Goal: Share content

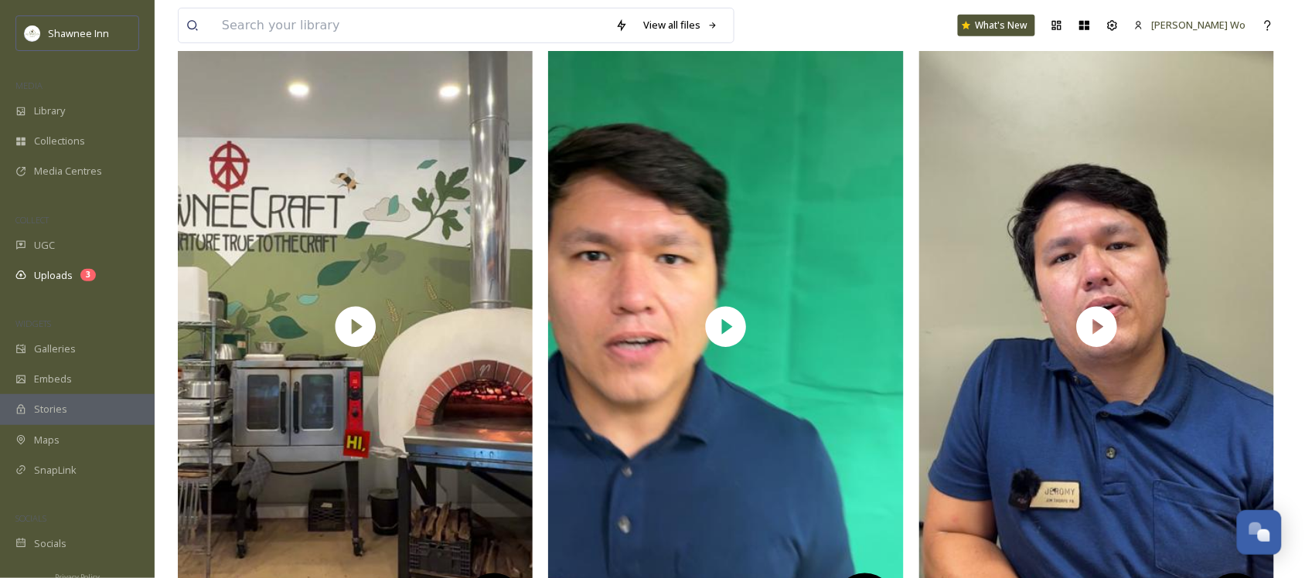
scroll to position [193, 0]
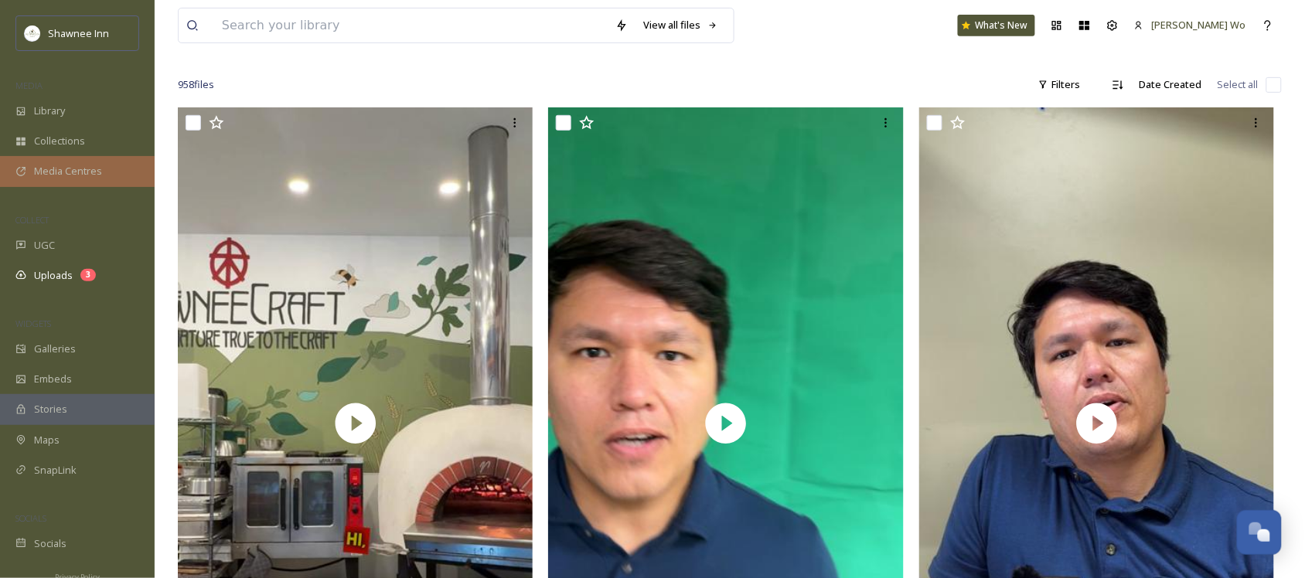
click at [98, 178] on span "Media Centres" at bounding box center [68, 171] width 68 height 15
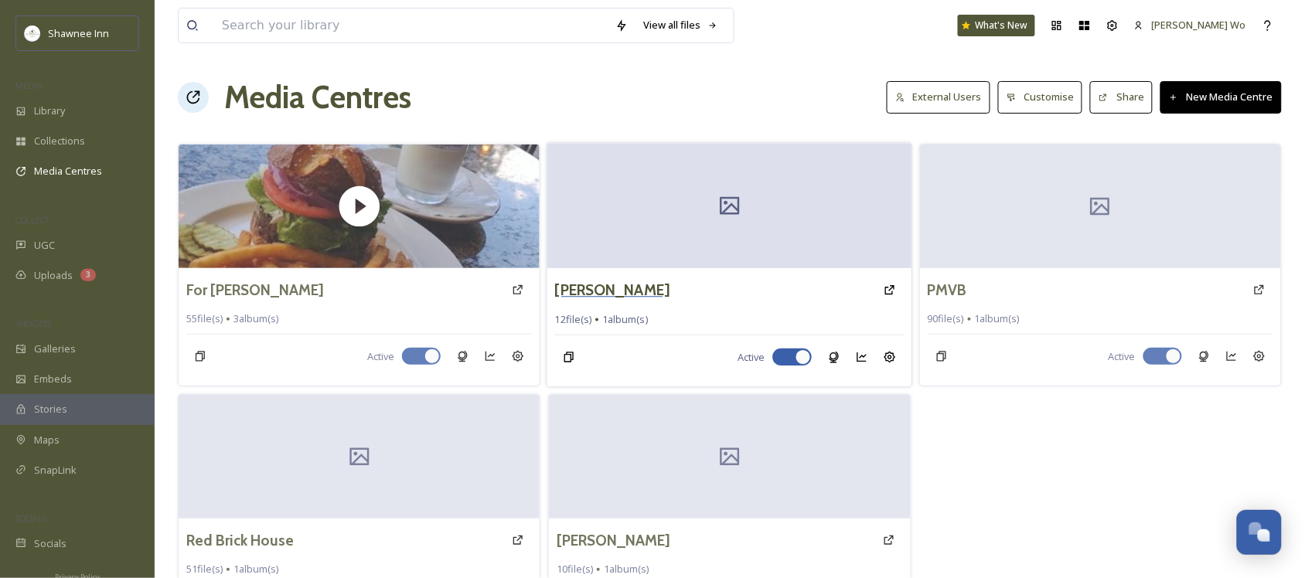
click at [604, 284] on h3 "[PERSON_NAME]" at bounding box center [612, 290] width 114 height 22
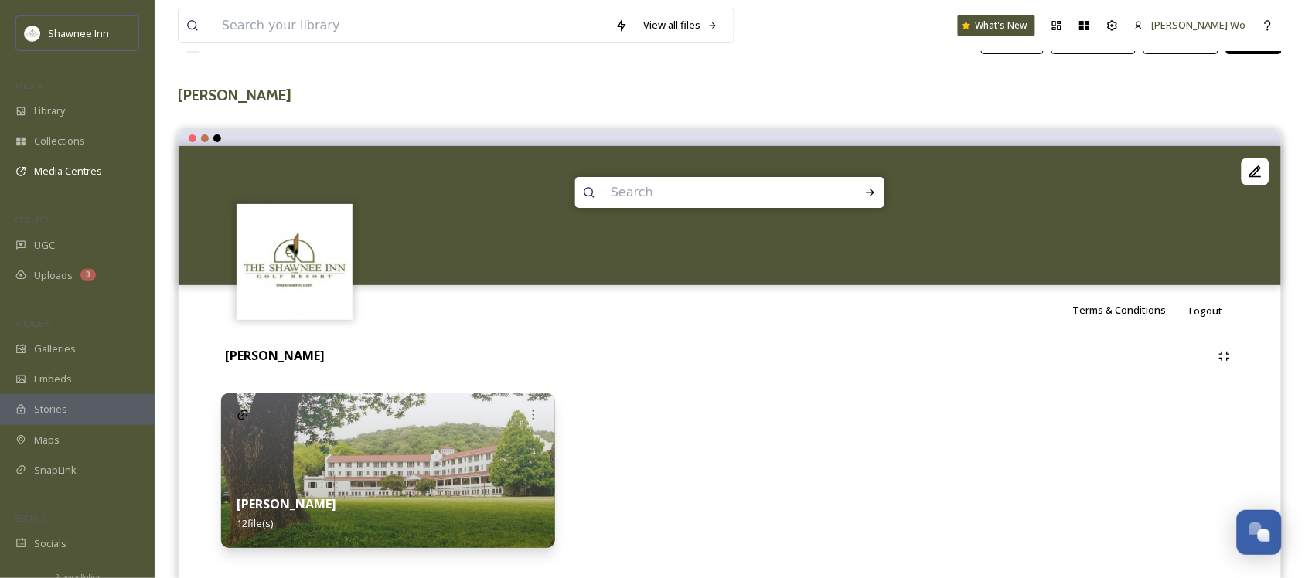
scroll to position [91, 0]
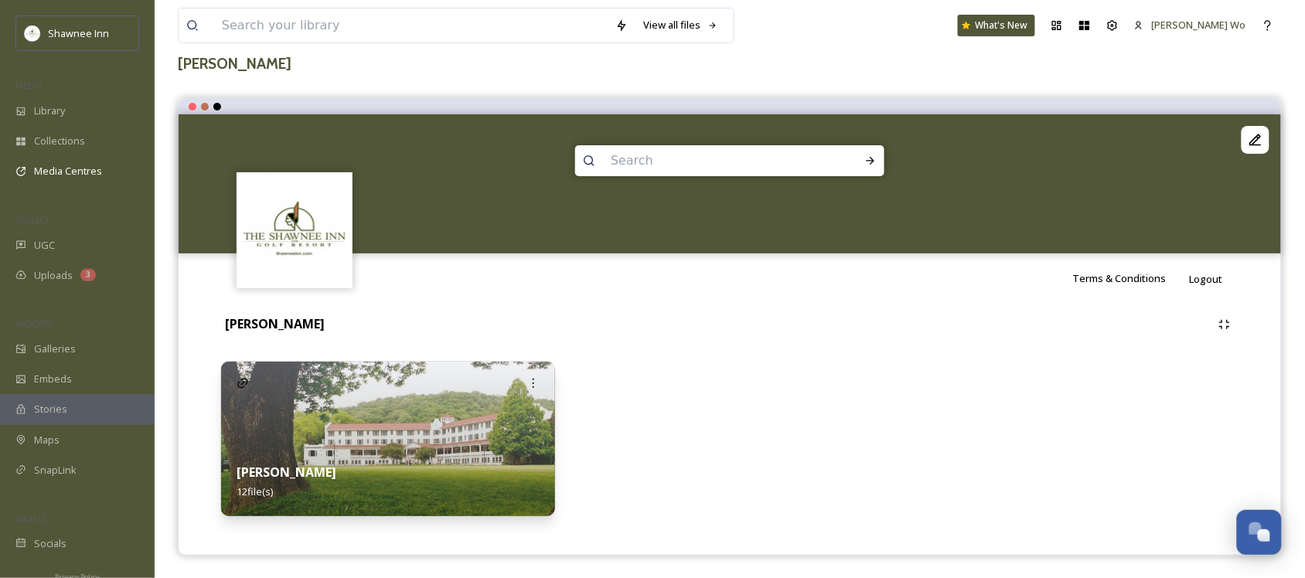
click at [250, 469] on strong "[PERSON_NAME]" at bounding box center [287, 472] width 100 height 17
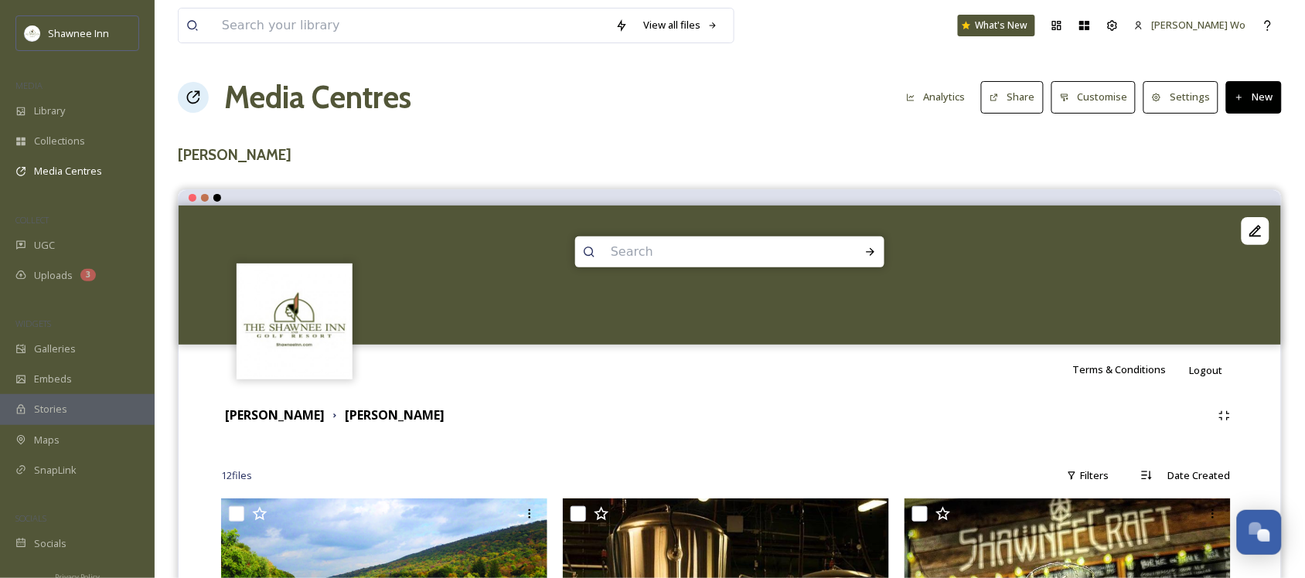
click at [1002, 91] on button "Share" at bounding box center [1012, 97] width 63 height 32
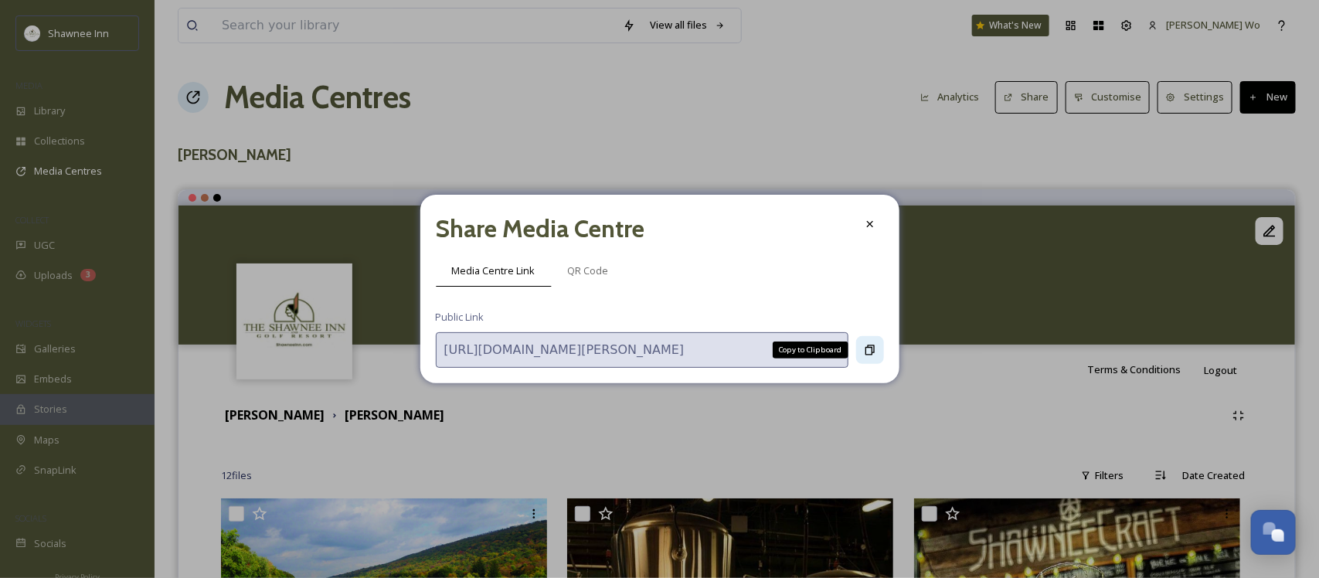
click at [882, 348] on div "Copy to Clipboard" at bounding box center [870, 350] width 28 height 28
click at [864, 349] on icon at bounding box center [870, 350] width 12 height 12
click at [875, 222] on icon at bounding box center [870, 224] width 12 height 12
